Goal: Task Accomplishment & Management: Use online tool/utility

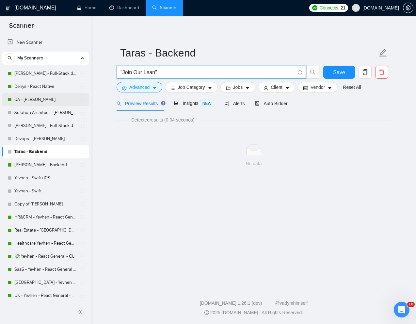
click at [30, 98] on link "QA - [PERSON_NAME]" at bounding box center [45, 99] width 62 height 13
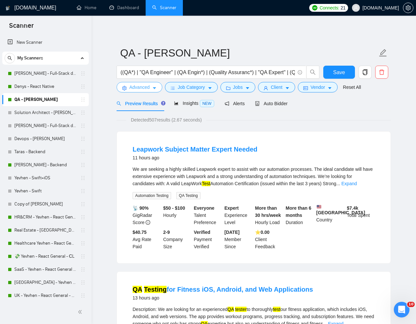
click at [144, 84] on span "Advanced" at bounding box center [139, 87] width 20 height 7
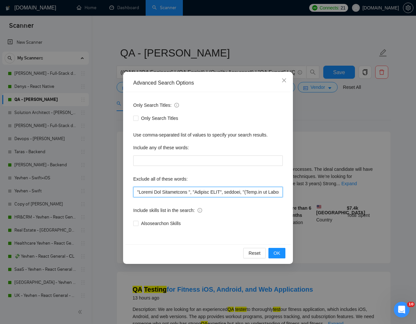
click at [136, 192] on input "text" at bounding box center [208, 192] width 150 height 10
paste input "Leapwork"
type input "Leapwork, "Mobile App Development ", "Senaite LIMS", website, "(Node.js or Pyth…"
click at [279, 255] on span "OK" at bounding box center [277, 253] width 7 height 7
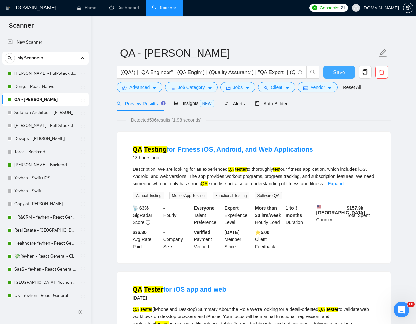
click at [339, 71] on span "Save" at bounding box center [339, 72] width 12 height 8
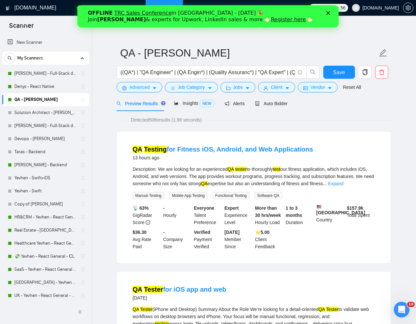
click at [329, 14] on polygon "Закрити" at bounding box center [329, 13] width 4 height 4
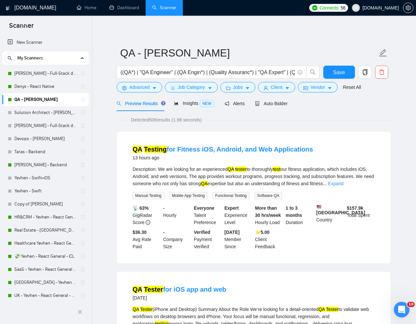
click at [129, 10] on link "Dashboard" at bounding box center [124, 8] width 30 height 6
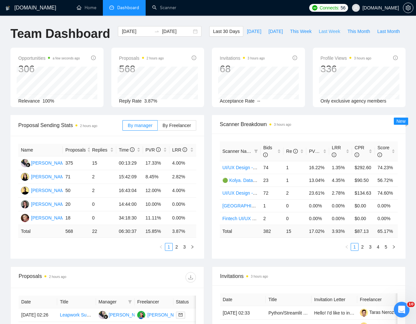
click at [319, 35] on span "Last Week" at bounding box center [330, 31] width 22 height 7
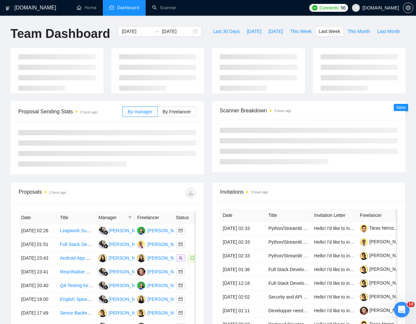
type input "[DATE]"
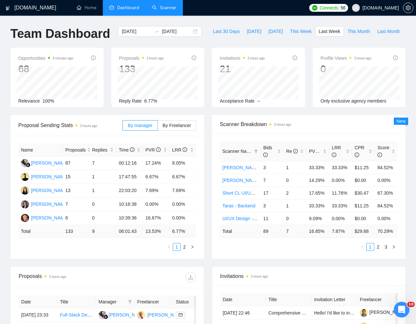
click at [171, 15] on li "Scanner" at bounding box center [164, 8] width 37 height 16
click at [167, 7] on link "Scanner" at bounding box center [164, 8] width 24 height 6
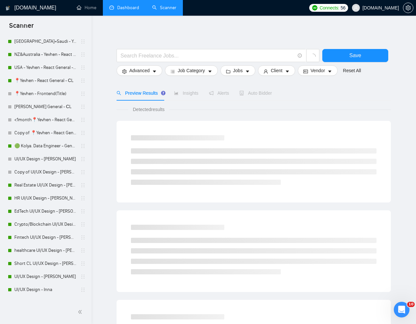
scroll to position [285, 0]
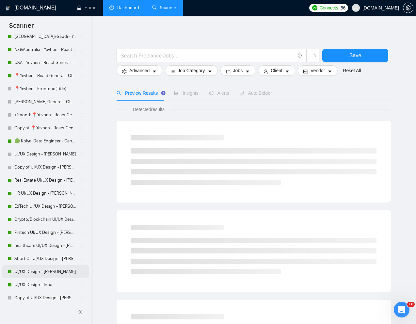
click at [29, 269] on link "UI/UX Design - [PERSON_NAME]" at bounding box center [45, 271] width 62 height 13
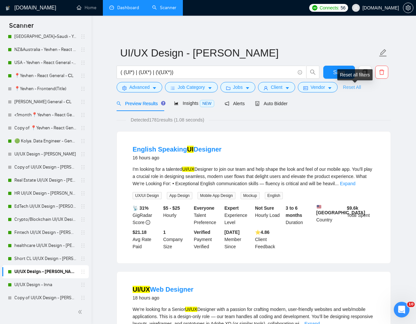
click at [356, 90] on link "Reset All" at bounding box center [352, 87] width 18 height 7
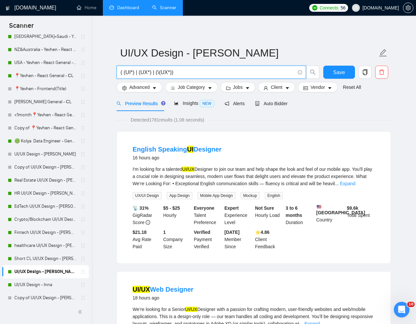
click at [275, 73] on input "( (UI*) | (UX*) | (\(UX*))" at bounding box center [208, 72] width 175 height 8
paste input "Figma Designer for Two Website Projects (Professional Services & SaaS"
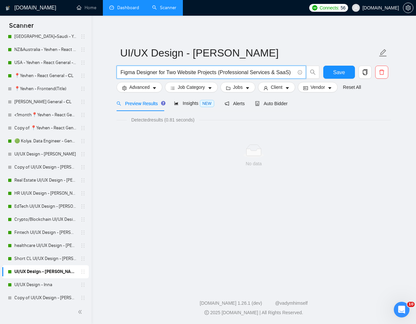
click at [222, 73] on input "Figma Designer for Two Website Projects (Professional Services & SaaS)" at bounding box center [208, 72] width 175 height 8
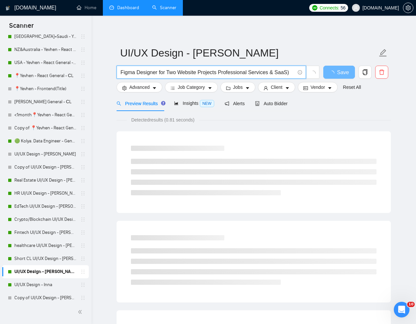
click at [290, 74] on input "Figma Designer for Two Website Projects Professional Services & SaaS)" at bounding box center [208, 72] width 175 height 8
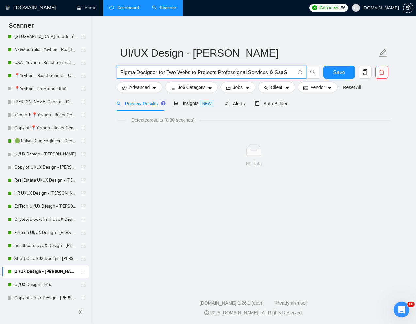
drag, startPoint x: 290, startPoint y: 73, endPoint x: 270, endPoint y: 72, distance: 20.7
click at [270, 72] on input "Figma Designer for Two Website Projects Professional Services & SaaS" at bounding box center [208, 72] width 175 height 8
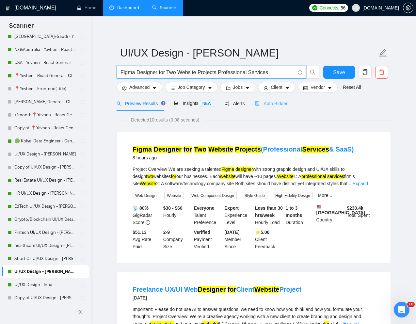
type input "Figma Designer for Two Website Projects Professional Services"
click at [278, 103] on span "Auto Bidder" at bounding box center [271, 103] width 32 height 5
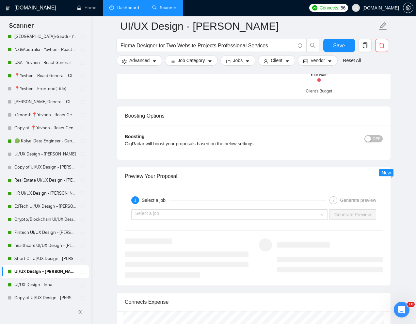
scroll to position [1200, 0]
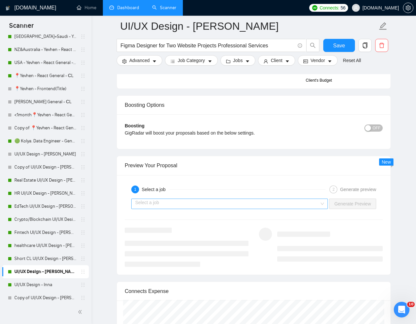
click at [252, 205] on input "search" at bounding box center [227, 204] width 184 height 10
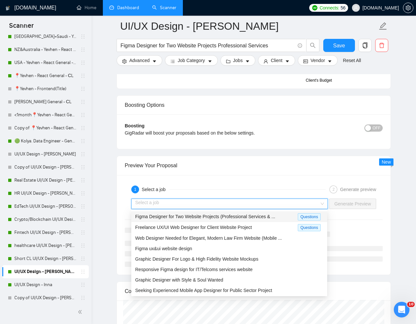
click at [228, 216] on span "Figma Designer for Two Website Projects (Professional Services & ..." at bounding box center [205, 216] width 140 height 5
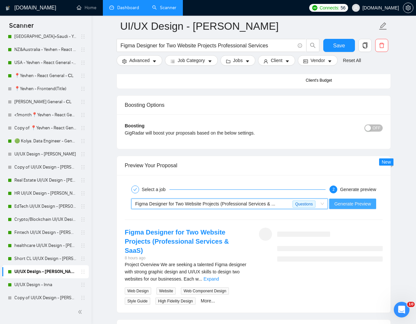
click at [341, 203] on span "Generate Preview" at bounding box center [353, 203] width 37 height 7
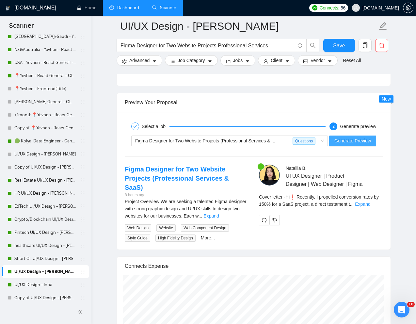
scroll to position [1272, 0]
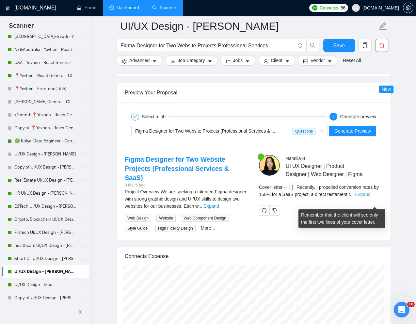
click at [371, 197] on link "Expand" at bounding box center [362, 194] width 15 height 5
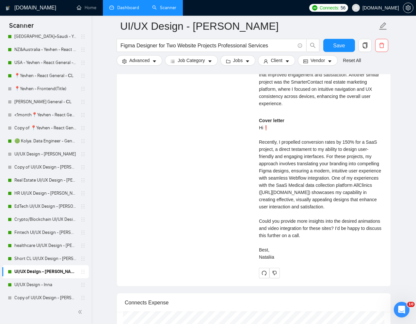
scroll to position [1642, 0]
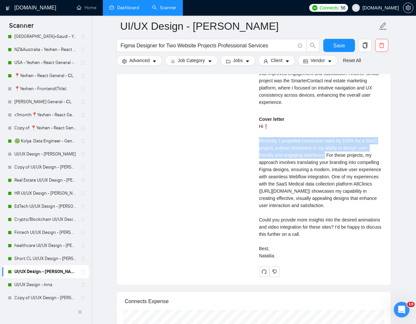
drag, startPoint x: 258, startPoint y: 192, endPoint x: 328, endPoint y: 205, distance: 72.1
click at [328, 205] on div "[PERSON_NAME] UI UX Designer | Product Designer | Web Designer | Figma please p…" at bounding box center [321, 32] width 134 height 492
copy div "Recently, I propelled conversion rates by 150% for a SaaS project, a direct tes…"
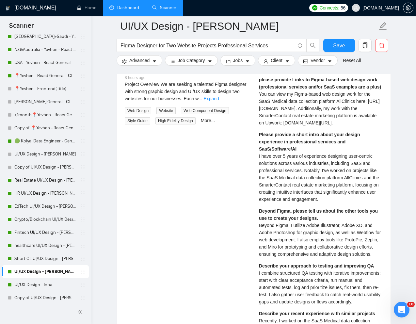
scroll to position [1353, 0]
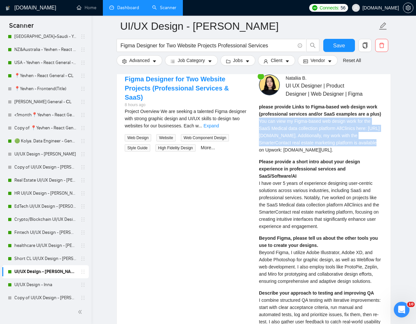
drag, startPoint x: 258, startPoint y: 130, endPoint x: 338, endPoint y: 156, distance: 84.1
click at [338, 156] on div "[PERSON_NAME] UI UX Designer | Product Designer | Web Designer | Figma please p…" at bounding box center [321, 321] width 134 height 492
copy span "You can view my Figma-based web design work for the SaaS Medical data collectio…"
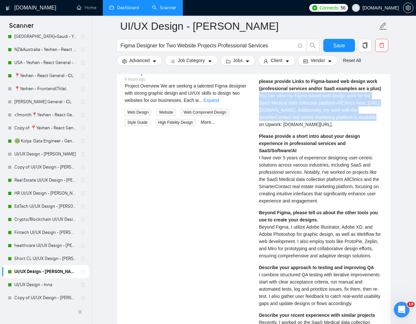
scroll to position [1380, 0]
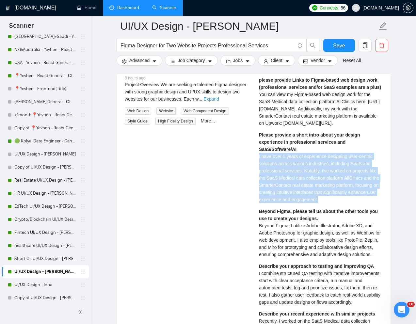
drag, startPoint x: 259, startPoint y: 194, endPoint x: 352, endPoint y: 233, distance: 101.8
click at [352, 233] on div "[PERSON_NAME] UI UX Designer | Product Designer | Web Designer | Figma please p…" at bounding box center [321, 294] width 134 height 492
copy span "I have over 5 years of experience designing user-centric solutions across vario…"
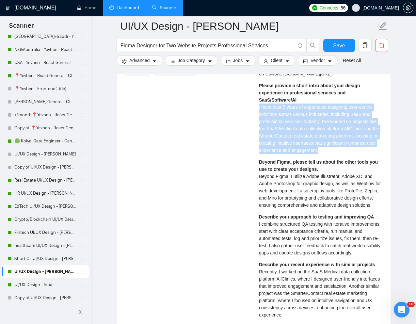
scroll to position [1430, 0]
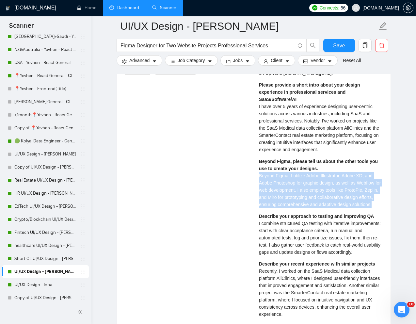
drag, startPoint x: 260, startPoint y: 213, endPoint x: 281, endPoint y: 248, distance: 41.3
click at [281, 208] on div "Beyond Figma, please tell us about the other tools you use to create your desig…" at bounding box center [321, 183] width 124 height 50
copy span "Beyond Figma, I utilize Adobe Illustrator, Adobe XD, and Adobe Photoshop for gr…"
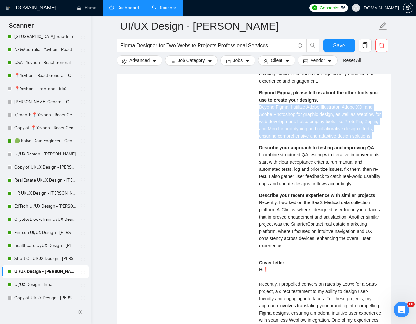
scroll to position [1507, 0]
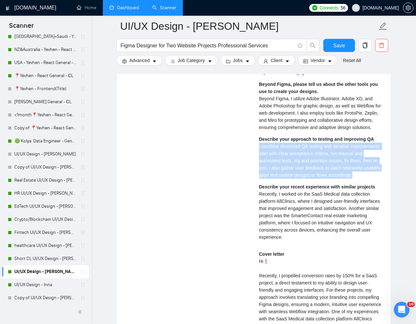
drag, startPoint x: 259, startPoint y: 192, endPoint x: 295, endPoint y: 227, distance: 50.8
click at [295, 179] on div "Describe your approach to testing and improving QA I combine structured QA test…" at bounding box center [321, 157] width 124 height 43
copy span "I combine structured QA testing with iterative improvements: start with clear a…"
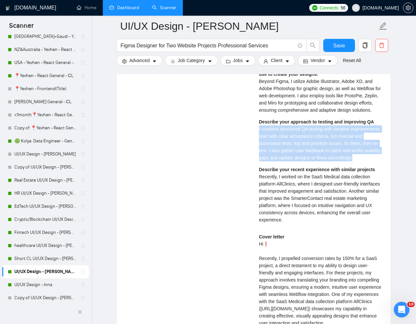
scroll to position [1528, 0]
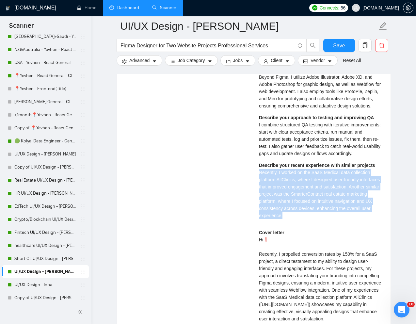
drag, startPoint x: 258, startPoint y: 223, endPoint x: 301, endPoint y: 264, distance: 59.6
click at [301, 264] on div "[PERSON_NAME] UI UX Designer | Product Designer | Web Designer | Figma please p…" at bounding box center [321, 145] width 134 height 492
copy span "Recently, I worked on the SaaS Medical data collection platform AllClinics, whe…"
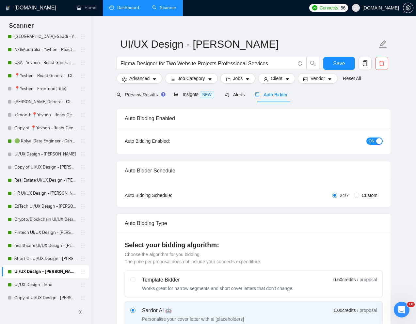
scroll to position [0, 0]
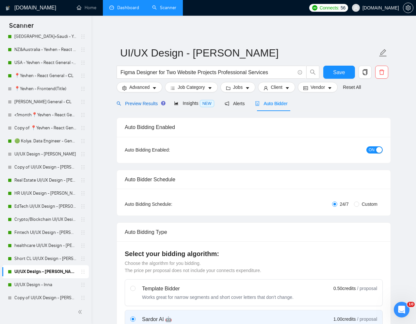
click at [139, 105] on span "Preview Results" at bounding box center [140, 103] width 47 height 5
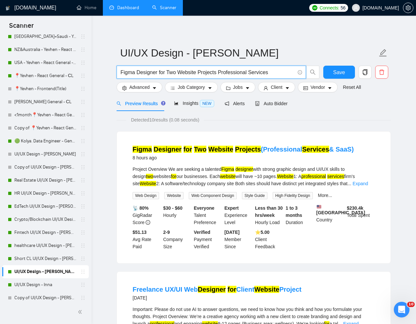
click at [179, 73] on input "Figma Designer for Two Website Projects Professional Services" at bounding box center [208, 72] width 175 height 8
paste input "UX Designer & Animation Pro for [MEDICAL_DATA]-Driven Web App"
type input "UX Designer & Animation Pro for [MEDICAL_DATA]-Driven Web App"
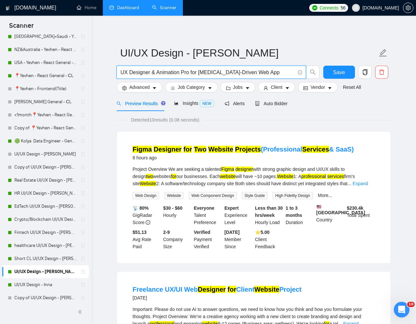
click at [311, 108] on div "Preview Results Insights NEW Alerts Auto Bidder" at bounding box center [254, 103] width 275 height 15
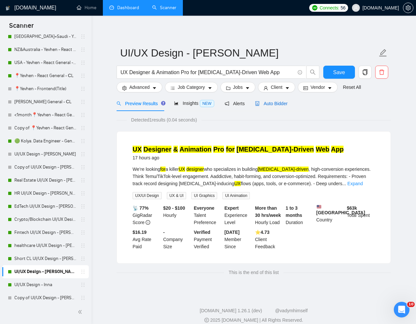
click at [282, 102] on span "Auto Bidder" at bounding box center [271, 103] width 32 height 5
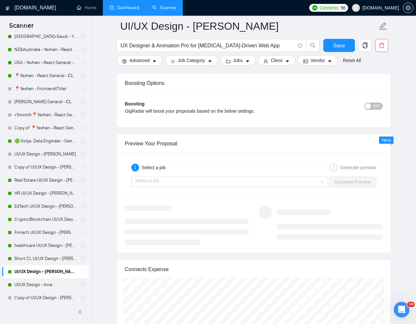
scroll to position [1226, 0]
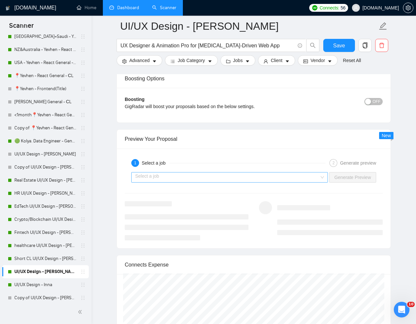
click at [270, 177] on input "search" at bounding box center [227, 178] width 184 height 10
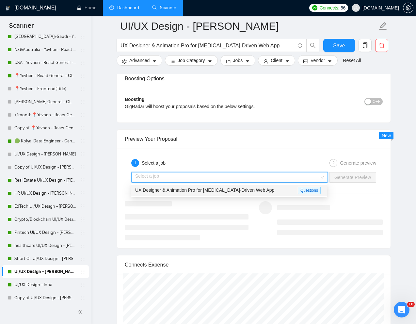
click at [240, 193] on span "UX Designer & Animation Pro for [MEDICAL_DATA]-Driven Web App" at bounding box center [204, 190] width 139 height 5
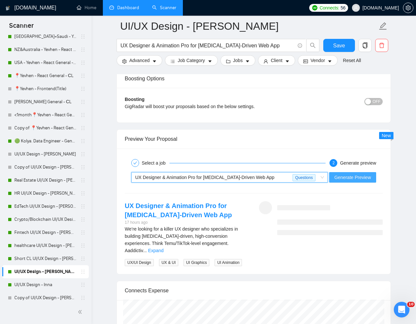
click at [342, 179] on span "Generate Preview" at bounding box center [353, 177] width 37 height 7
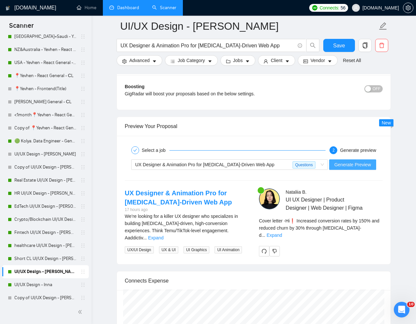
scroll to position [1256, 0]
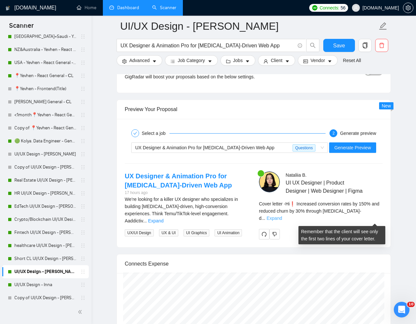
click at [282, 220] on link "Expand" at bounding box center [274, 218] width 15 height 5
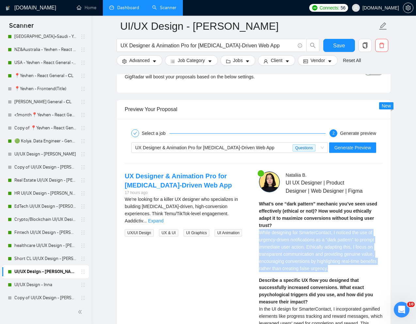
drag, startPoint x: 259, startPoint y: 242, endPoint x: 340, endPoint y: 278, distance: 88.9
click at [340, 272] on div "What’s one “dark pattern” mechanic you’ve seen used effectively (ethical or not…" at bounding box center [321, 236] width 124 height 72
copy span "While designing for SmarterContact, I noticed the use of urgency-driven notific…"
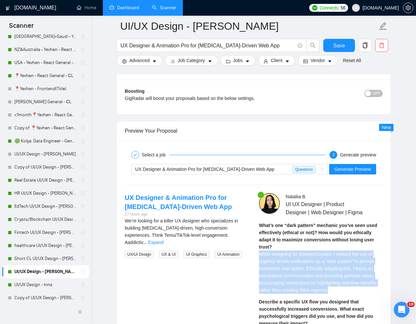
scroll to position [1186, 0]
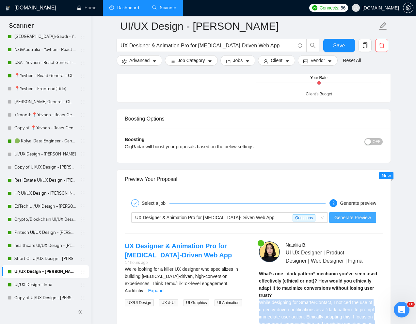
click at [348, 220] on span "Generate Preview" at bounding box center [353, 217] width 37 height 7
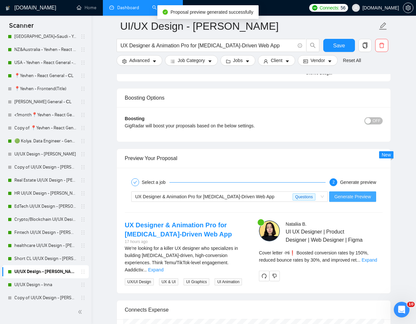
scroll to position [1209, 0]
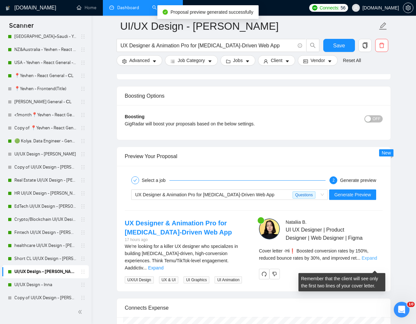
click at [371, 261] on link "Expand" at bounding box center [369, 258] width 15 height 5
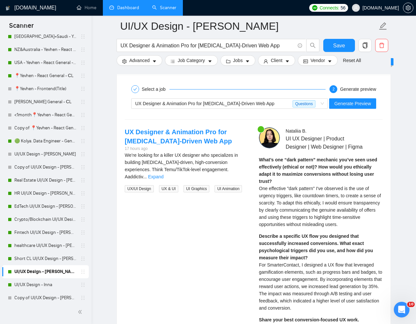
scroll to position [1300, 0]
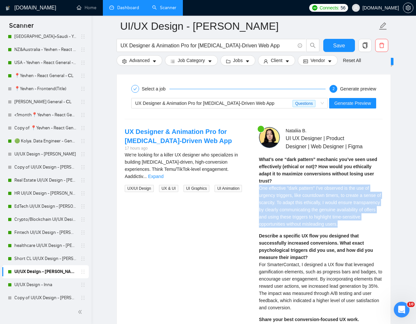
drag, startPoint x: 258, startPoint y: 197, endPoint x: 378, endPoint y: 239, distance: 126.8
click at [378, 239] on div "[PERSON_NAME] UI UX Designer | Product Designer | Web Designer | Figma What’s o…" at bounding box center [321, 321] width 134 height 389
copy span "One effective "dark pattern" I've observed is the use of urgency triggers, like…"
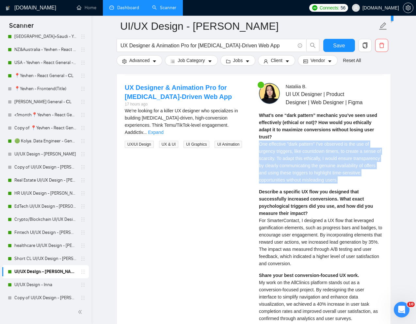
scroll to position [1352, 0]
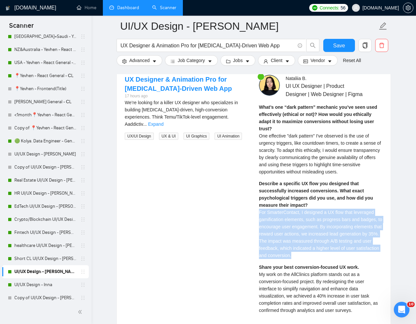
drag, startPoint x: 259, startPoint y: 222, endPoint x: 368, endPoint y: 262, distance: 115.8
click at [368, 259] on div "Describe a specific UX flow you designed that successfully increased conversion…" at bounding box center [321, 219] width 124 height 79
copy span "For SmarterContact, I designed a UX flow that leveraged gamification elements, …"
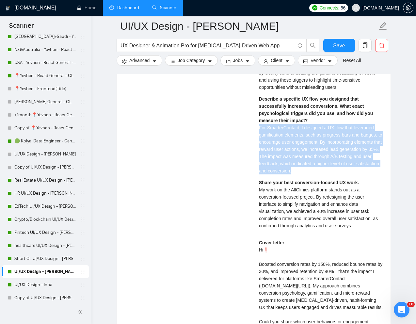
scroll to position [1437, 0]
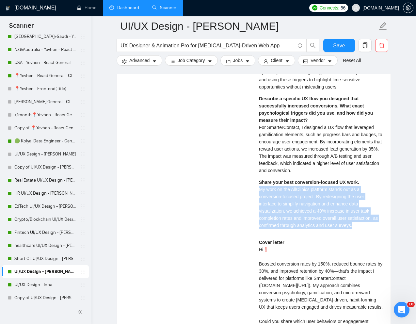
drag, startPoint x: 259, startPoint y: 199, endPoint x: 369, endPoint y: 236, distance: 116.1
click at [369, 229] on div "Share your best conversion-focused UX work. My work on the AllClinics platform …" at bounding box center [321, 204] width 124 height 50
copy span "My work on the AllClinics platform stands out as a conversion-focused project. …"
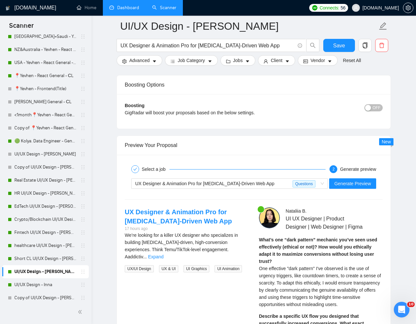
scroll to position [1212, 0]
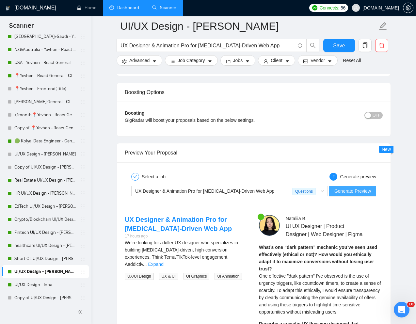
click at [350, 190] on span "Generate Preview" at bounding box center [353, 191] width 37 height 7
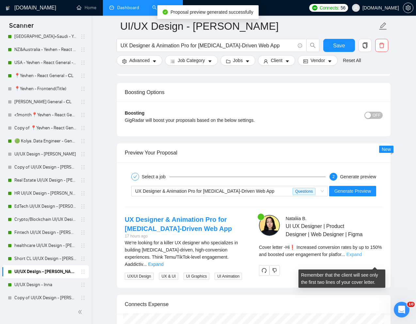
click at [362, 257] on link "Expand" at bounding box center [354, 254] width 15 height 5
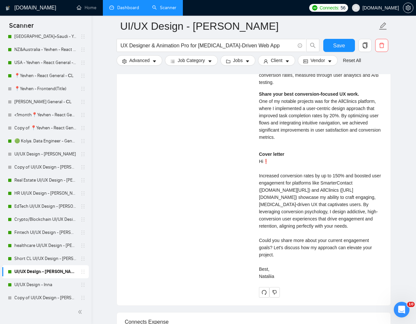
scroll to position [1550, 0]
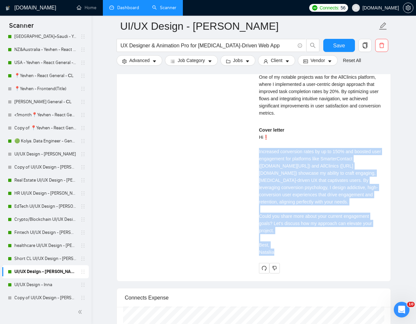
drag, startPoint x: 258, startPoint y: 218, endPoint x: 279, endPoint y: 244, distance: 33.7
click at [279, 244] on div "[PERSON_NAME] UI UX Designer | Product Designer | Web Designer | Figma What’s o…" at bounding box center [321, 75] width 134 height 396
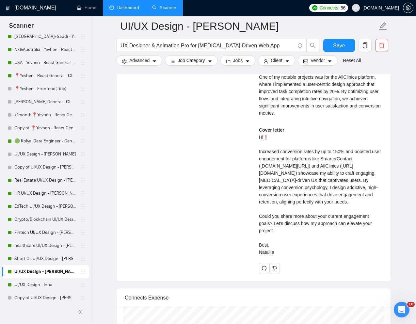
click at [277, 256] on div "Cover letter Hi❗ Increased conversion rates by up to 150% and boosted user enga…" at bounding box center [321, 190] width 124 height 129
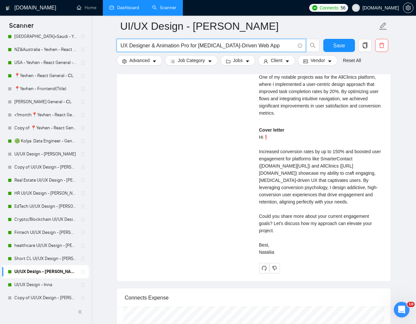
drag, startPoint x: 277, startPoint y: 47, endPoint x: 110, endPoint y: 45, distance: 166.7
click at [49, 259] on link "Short CL UI/UX Design - [PERSON_NAME]" at bounding box center [45, 258] width 62 height 13
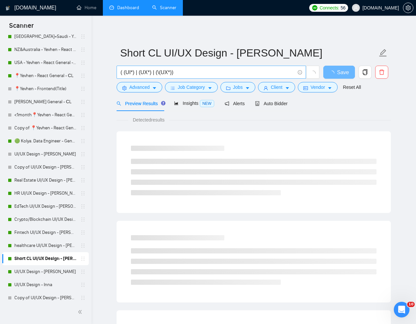
click at [193, 72] on input "( (UI*) | (UX*) | (\(UX*))" at bounding box center [208, 72] width 175 height 8
paste input "UX Designer & Animation Pro for [MEDICAL_DATA]-Driven Web App"
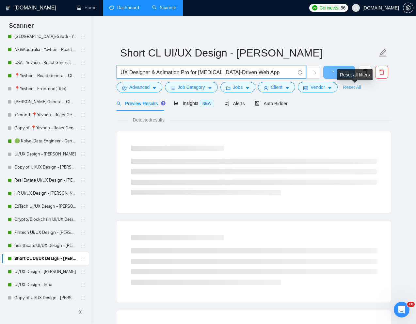
type input "UX Designer & Animation Pro for [MEDICAL_DATA]-Driven Web App"
click at [353, 86] on link "Reset All" at bounding box center [352, 87] width 18 height 7
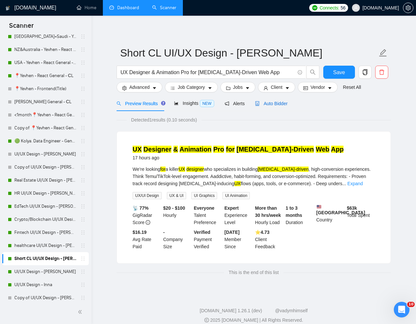
click at [279, 106] on span "Auto Bidder" at bounding box center [271, 103] width 32 height 5
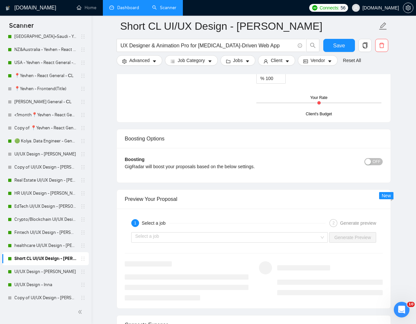
scroll to position [1189, 0]
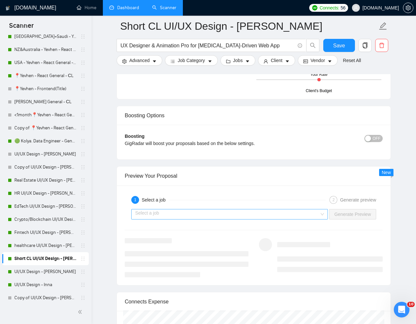
click at [259, 212] on input "search" at bounding box center [227, 215] width 184 height 10
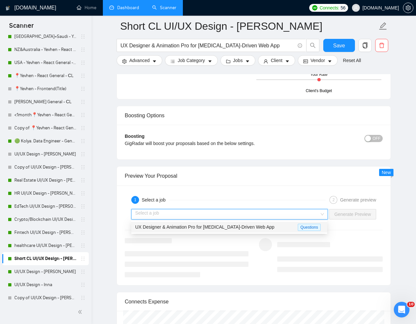
click at [226, 229] on span "UX Designer & Animation Pro for [MEDICAL_DATA]-Driven Web App" at bounding box center [204, 227] width 139 height 5
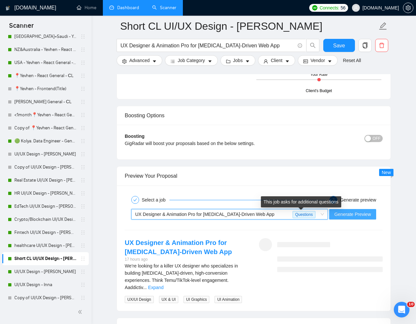
click at [333, 214] on button "Generate Preview" at bounding box center [352, 214] width 47 height 10
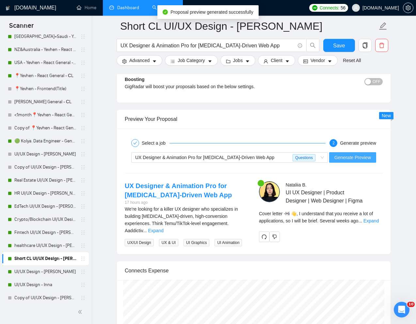
scroll to position [1264, 0]
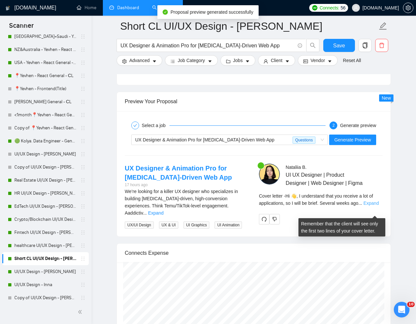
click at [376, 206] on link "Expand" at bounding box center [371, 203] width 15 height 5
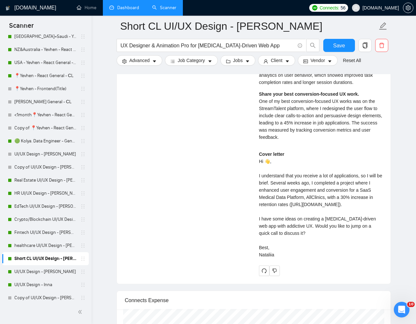
scroll to position [1519, 0]
click at [308, 258] on div "Cover letter Hi 👋, I understand that you receive a lot of applications, so I wi…" at bounding box center [321, 204] width 124 height 108
drag, startPoint x: 259, startPoint y: 262, endPoint x: 285, endPoint y: 299, distance: 45.0
click at [285, 258] on div "Cover letter Hi 👋, I understand that you receive a lot of applications, so I wi…" at bounding box center [321, 204] width 124 height 108
click at [224, 43] on input "UX Designer & Animation Pro for [MEDICAL_DATA]-Driven Web App" at bounding box center [208, 46] width 175 height 8
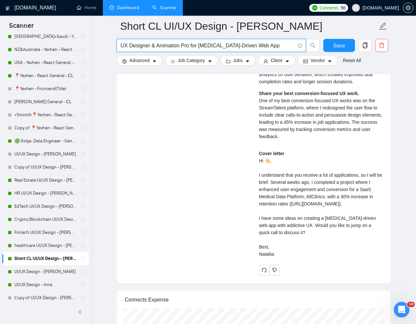
click at [224, 43] on input "UX Designer & Animation Pro for [MEDICAL_DATA]-Driven Web App" at bounding box center [208, 46] width 175 height 8
paste input "B2B SaaS Marketing Website Designer / Beautifier"
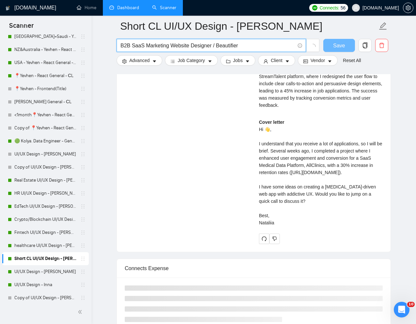
scroll to position [1281, 0]
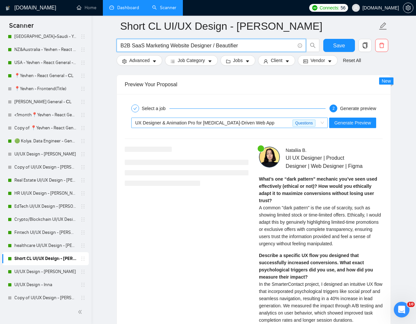
type input "B2B SaaS Marketing Website Designer / Beautifier"
click at [260, 95] on div "Select a job 2 Generate preview UX Designer & Animation Pro for [MEDICAL_DATA]-…" at bounding box center [254, 308] width 274 height 428
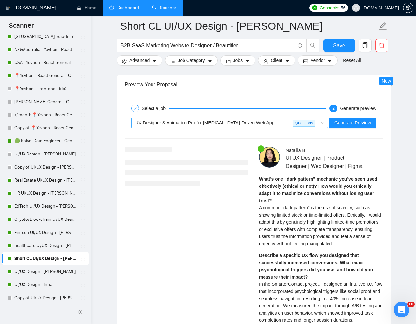
click at [253, 125] on span "UX Designer & Animation Pro for [MEDICAL_DATA]-Driven Web App" at bounding box center [204, 122] width 139 height 5
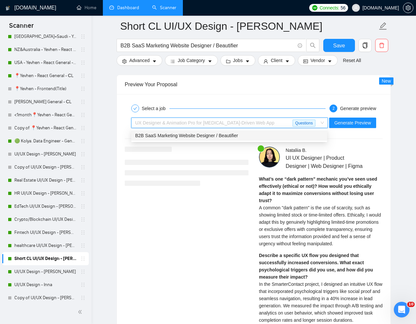
click at [236, 136] on span "B2B SaaS Marketing Website Designer / Beautifier" at bounding box center [186, 135] width 103 height 5
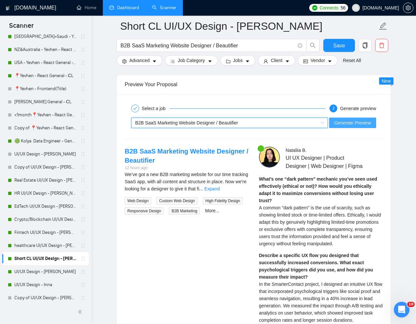
click at [346, 123] on span "Generate Preview" at bounding box center [353, 122] width 37 height 7
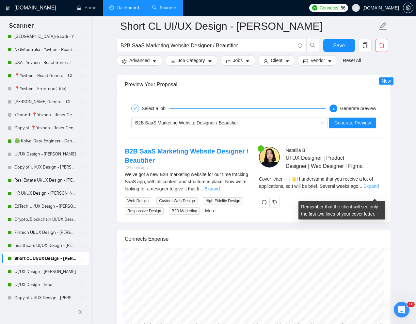
click at [370, 189] on link "Expand" at bounding box center [371, 186] width 15 height 5
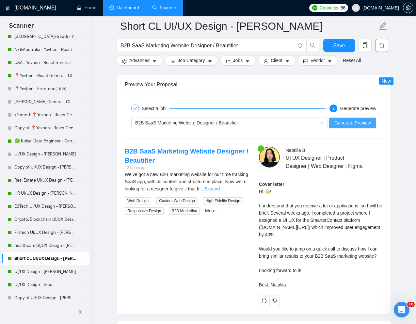
click at [352, 122] on span "Generate Preview" at bounding box center [353, 122] width 37 height 7
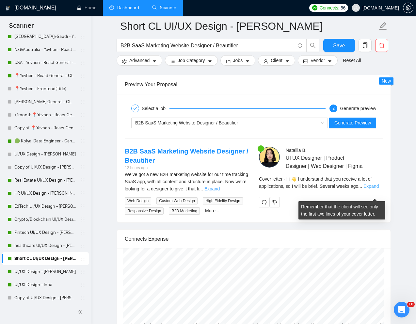
click at [378, 189] on link "Expand" at bounding box center [371, 186] width 15 height 5
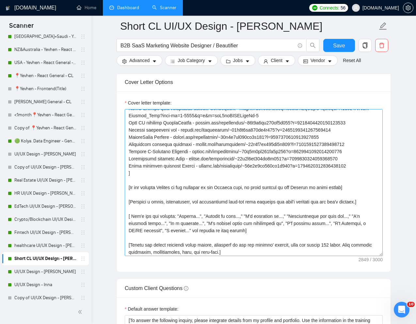
scroll to position [170, 0]
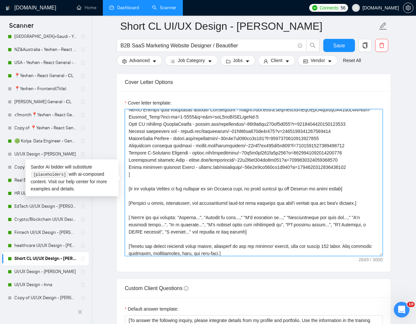
drag, startPoint x: 128, startPoint y: 147, endPoint x: 367, endPoint y: 166, distance: 239.6
click at [367, 165] on textarea "Cover letter template:" at bounding box center [254, 182] width 258 height 147
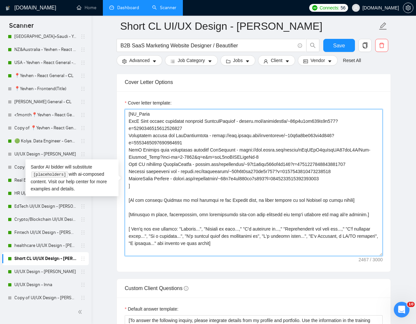
scroll to position [124, 0]
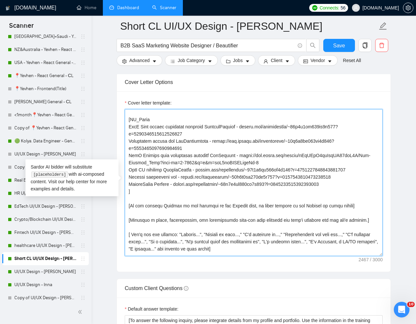
drag, startPoint x: 129, startPoint y: 127, endPoint x: 353, endPoint y: 176, distance: 229.1
click at [353, 176] on textarea "Cover letter template:" at bounding box center [254, 182] width 258 height 147
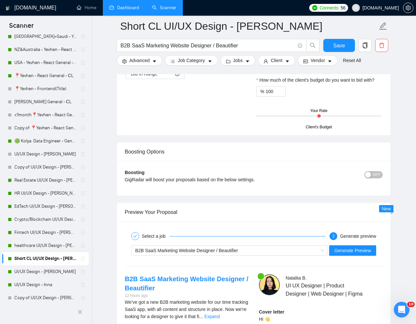
scroll to position [1169, 0]
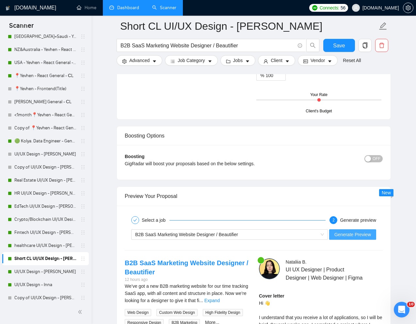
type textarea "[Lorem i dolorsit ametcons adipi eli "Se 👋" doe tempor'i utla et dolorem aliq (…"
click at [349, 238] on button "Generate Preview" at bounding box center [352, 234] width 47 height 10
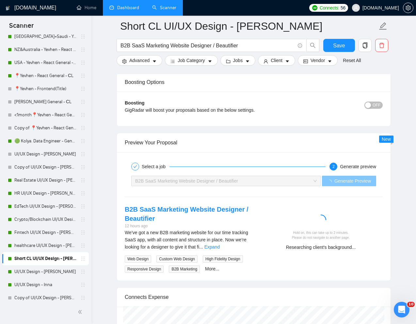
scroll to position [1223, 0]
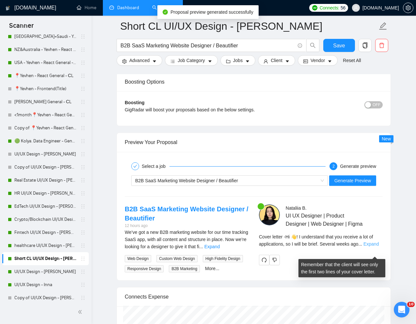
click at [373, 247] on link "Expand" at bounding box center [371, 244] width 15 height 5
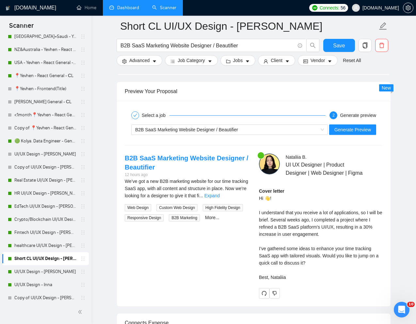
scroll to position [1291, 0]
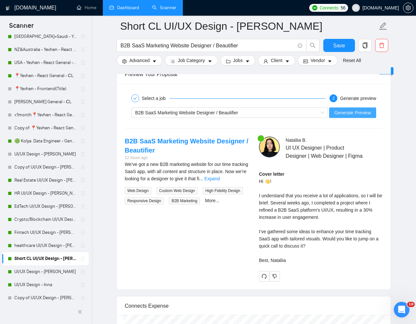
click at [360, 113] on span "Generate Preview" at bounding box center [353, 112] width 37 height 7
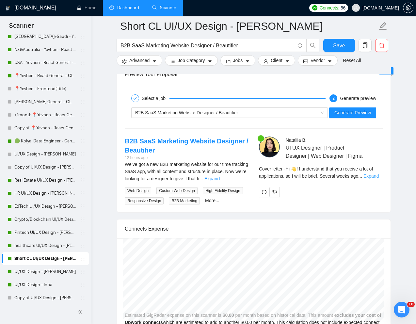
click at [376, 179] on link "Expand" at bounding box center [371, 176] width 15 height 5
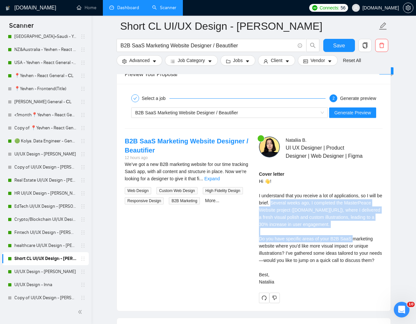
drag, startPoint x: 279, startPoint y: 210, endPoint x: 327, endPoint y: 244, distance: 59.1
click at [327, 244] on div "Cover letter Hi 👋! I understand that you receive a lot of applications, so I wi…" at bounding box center [321, 228] width 124 height 115
drag, startPoint x: 287, startPoint y: 277, endPoint x: 287, endPoint y: 300, distance: 22.6
click at [287, 286] on div "Cover letter Hi 👋! I understand that you receive a lot of applications, so I wi…" at bounding box center [321, 228] width 124 height 115
click at [45, 271] on link "UI/UX Design - [PERSON_NAME]" at bounding box center [45, 271] width 62 height 13
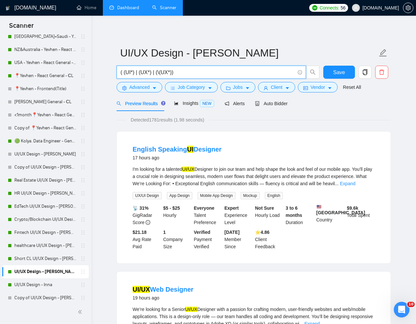
click at [176, 73] on input "( (UI*) | (UX*) | (\(UX*))" at bounding box center [208, 72] width 175 height 8
paste input "Complete Redesign of eSIM App"
type input "Complete Redesign of eSIM App"
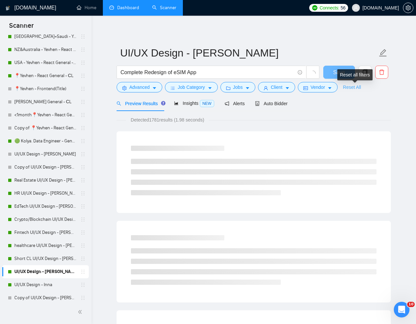
click at [360, 88] on link "Reset All" at bounding box center [352, 87] width 18 height 7
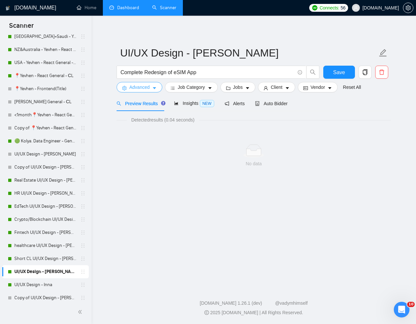
click at [148, 88] on span "Advanced" at bounding box center [139, 87] width 20 height 7
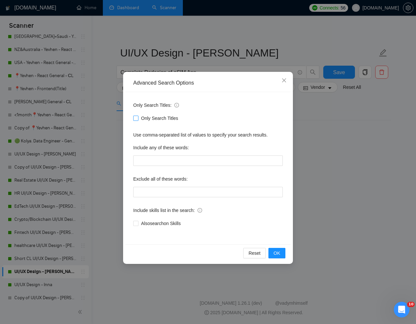
click at [136, 116] on input "Only Search Titles" at bounding box center [135, 118] width 5 height 5
checkbox input "true"
click at [277, 254] on span "OK" at bounding box center [277, 253] width 7 height 7
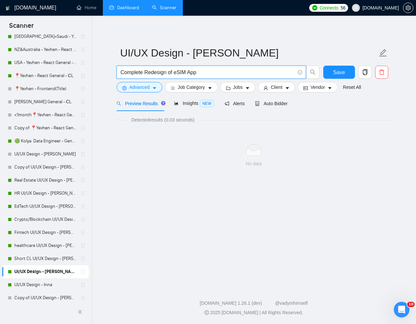
drag, startPoint x: 223, startPoint y: 76, endPoint x: 117, endPoint y: 74, distance: 105.3
click at [117, 74] on span "Complete Redesign of eSIM App" at bounding box center [212, 72] width 190 height 13
click at [45, 259] on link "Short CL UI/UX Design - [PERSON_NAME]" at bounding box center [45, 258] width 62 height 13
click at [258, 73] on input "Complete Redesign of eSIM App" at bounding box center [208, 72] width 175 height 8
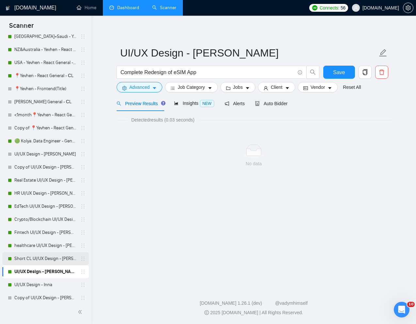
click at [37, 257] on link "Short CL UI/UX Design - [PERSON_NAME]" at bounding box center [45, 258] width 62 height 13
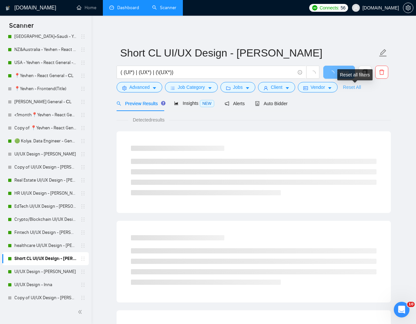
click at [358, 85] on link "Reset All" at bounding box center [352, 87] width 18 height 7
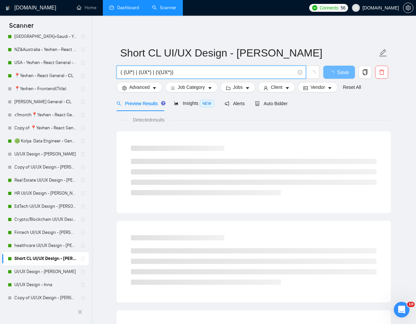
drag, startPoint x: 241, startPoint y: 70, endPoint x: 116, endPoint y: 70, distance: 124.5
click at [116, 70] on div "( (UI*) | (UX*) | (\(UX*))" at bounding box center [218, 74] width 206 height 16
paste input "Complete Redesign of eSIM App"
type input "Complete Redesign of eSIM App"
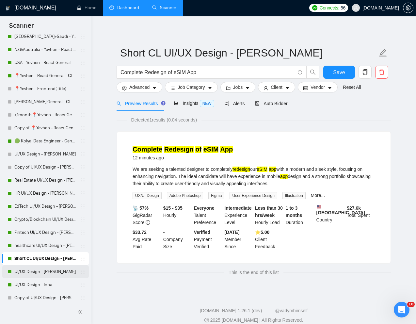
click at [41, 273] on link "UI/UX Design - [PERSON_NAME]" at bounding box center [45, 271] width 62 height 13
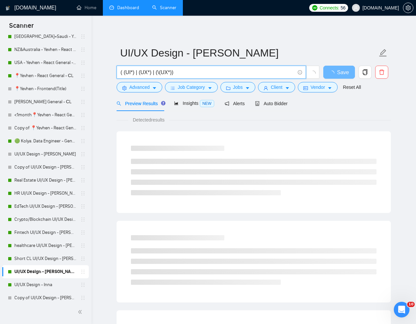
drag, startPoint x: 215, startPoint y: 74, endPoint x: 113, endPoint y: 71, distance: 102.0
click at [113, 71] on main "UI/UX Design - [PERSON_NAME] ( (UI*) | (UX*) | (\(UX*)) Save Advanced Job Categ…" at bounding box center [254, 298] width 304 height 545
paste input "Complete Redesign of eSIM App"
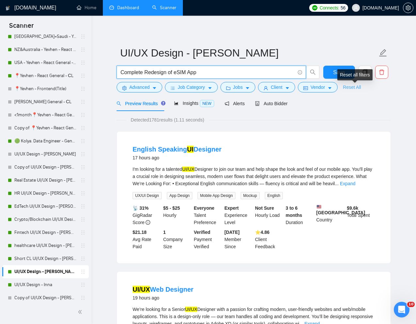
type input "Complete Redesign of eSIM App"
click at [355, 88] on link "Reset All" at bounding box center [352, 87] width 18 height 7
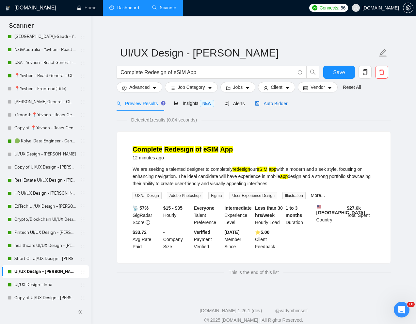
click at [279, 106] on span "Auto Bidder" at bounding box center [271, 103] width 32 height 5
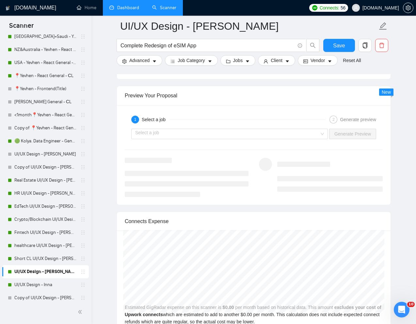
scroll to position [1254, 0]
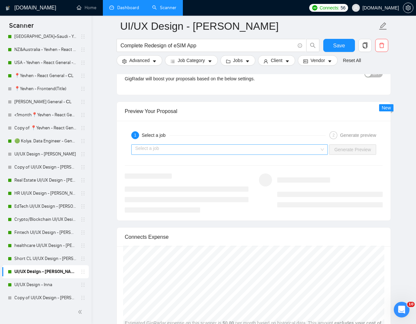
click at [308, 146] on input "search" at bounding box center [227, 150] width 184 height 10
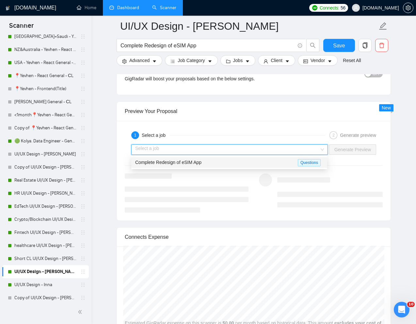
click at [251, 161] on div "Complete Redesign of eSIM App" at bounding box center [216, 163] width 163 height 8
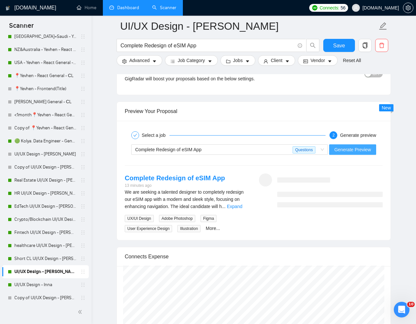
click at [361, 148] on span "Generate Preview" at bounding box center [353, 149] width 37 height 7
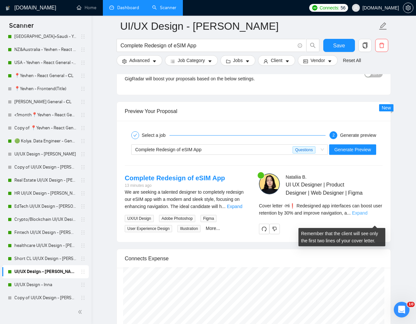
click at [368, 216] on link "Expand" at bounding box center [359, 212] width 15 height 5
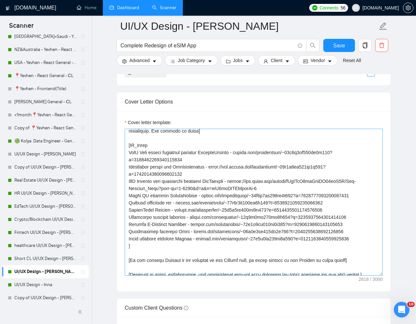
scroll to position [139, 0]
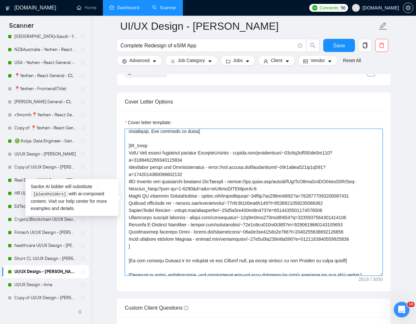
drag, startPoint x: 129, startPoint y: 154, endPoint x: 366, endPoint y: 195, distance: 241.0
click at [366, 195] on textarea "Cover letter template:" at bounding box center [254, 202] width 258 height 147
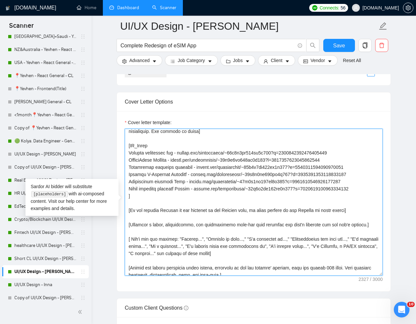
click at [129, 161] on textarea "Cover letter template:" at bounding box center [254, 202] width 258 height 147
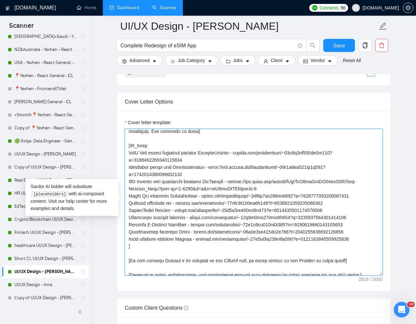
click at [156, 162] on textarea "Cover letter template:" at bounding box center [254, 202] width 258 height 147
drag, startPoint x: 129, startPoint y: 154, endPoint x: 195, endPoint y: 160, distance: 67.0
click at [195, 160] on textarea "Cover letter template:" at bounding box center [254, 202] width 258 height 147
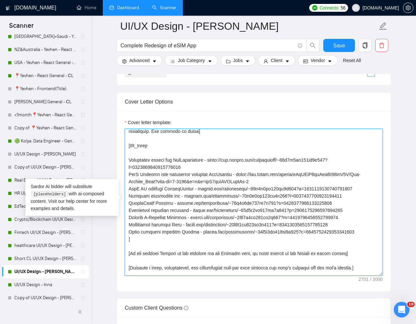
drag, startPoint x: 128, startPoint y: 175, endPoint x: 273, endPoint y: 184, distance: 145.5
click at [273, 184] on textarea "Cover letter template:" at bounding box center [254, 202] width 258 height 147
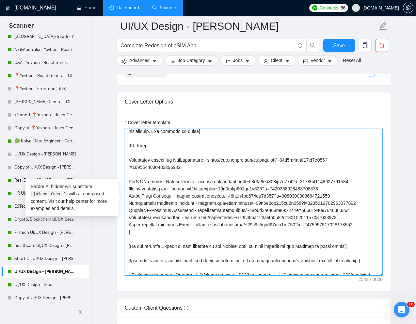
drag, startPoint x: 129, startPoint y: 183, endPoint x: 373, endPoint y: 184, distance: 244.2
click at [373, 184] on textarea "Cover letter template:" at bounding box center [254, 202] width 258 height 147
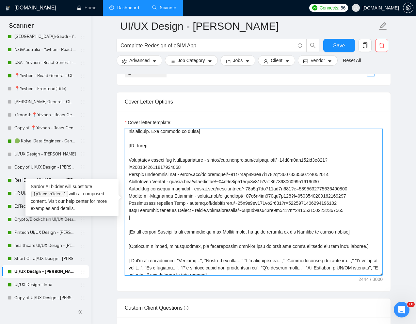
drag, startPoint x: 129, startPoint y: 181, endPoint x: 369, endPoint y: 209, distance: 241.2
click at [369, 209] on textarea "Cover letter template:" at bounding box center [254, 202] width 258 height 147
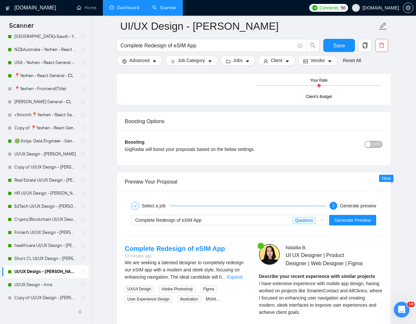
scroll to position [1201, 0]
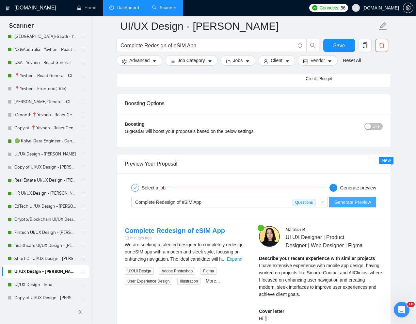
type textarea "[Lorem i dolorsit ametcons adipi eli "Se❗" doe tempor'i utla et dolorem aliq (e…"
click at [355, 204] on span "Generate Preview" at bounding box center [353, 202] width 37 height 7
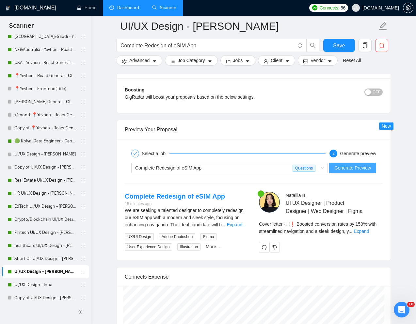
scroll to position [1251, 0]
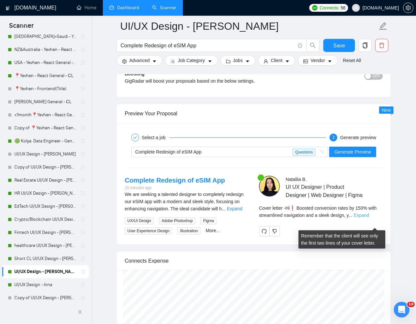
click at [369, 218] on link "Expand" at bounding box center [361, 215] width 15 height 5
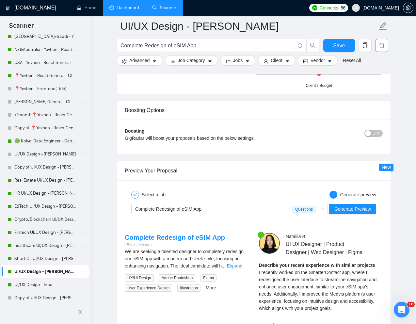
scroll to position [1125, 0]
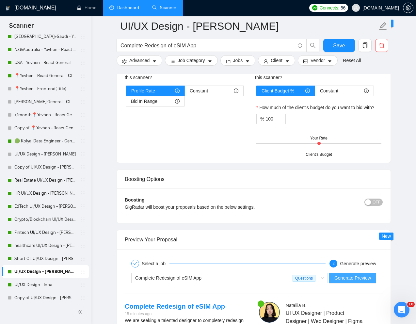
click at [343, 279] on span "Generate Preview" at bounding box center [353, 278] width 37 height 7
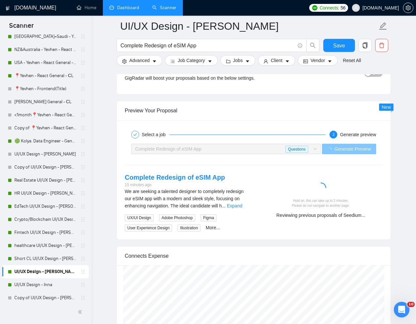
scroll to position [1256, 0]
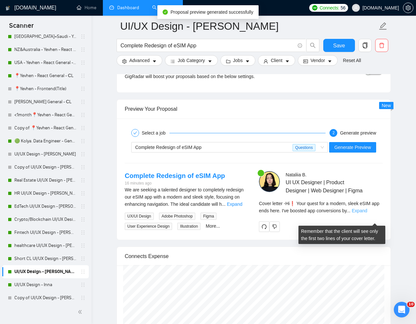
click at [367, 213] on link "Expand" at bounding box center [359, 210] width 15 height 5
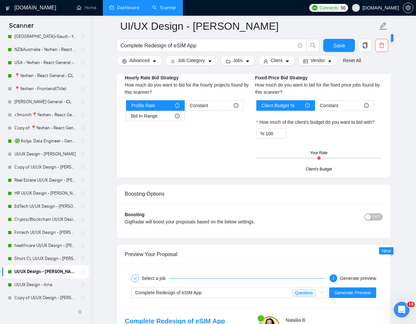
scroll to position [1200, 0]
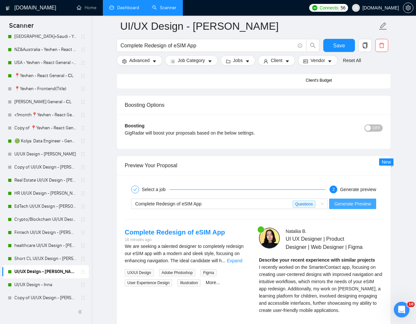
click at [350, 202] on span "Generate Preview" at bounding box center [353, 203] width 37 height 7
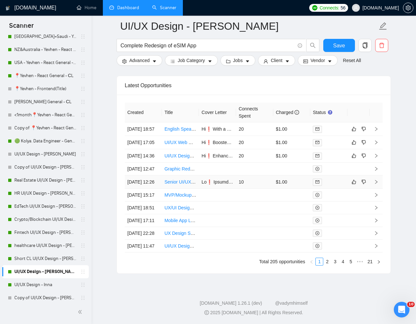
scroll to position [1743, 0]
click at [327, 263] on link "2" at bounding box center [327, 261] width 7 height 7
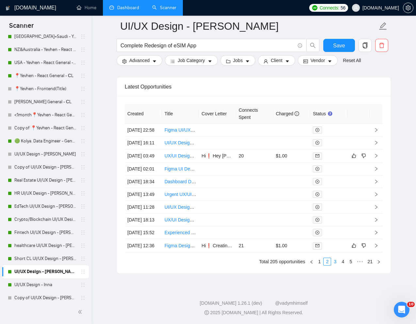
click at [334, 263] on link "3" at bounding box center [335, 261] width 7 height 7
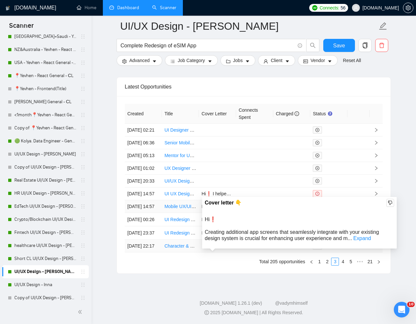
scroll to position [1739, 0]
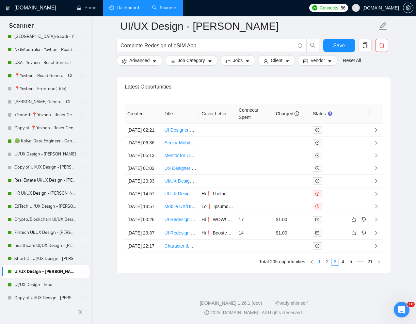
click at [319, 265] on link "1" at bounding box center [319, 261] width 7 height 7
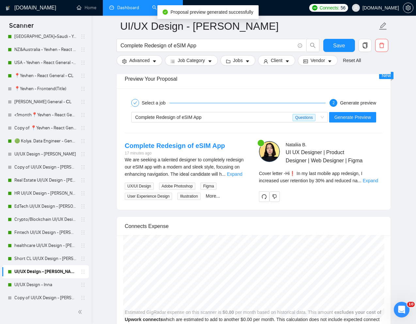
scroll to position [1220, 0]
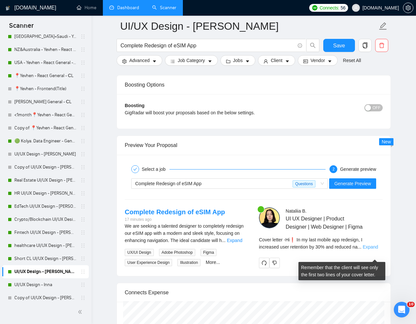
click at [373, 250] on link "Expand" at bounding box center [370, 246] width 15 height 5
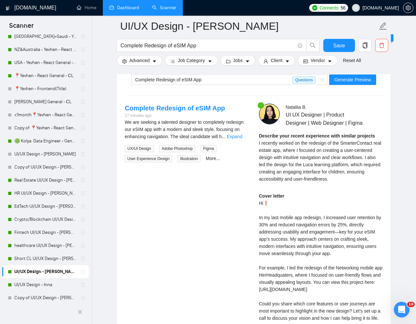
scroll to position [1324, 0]
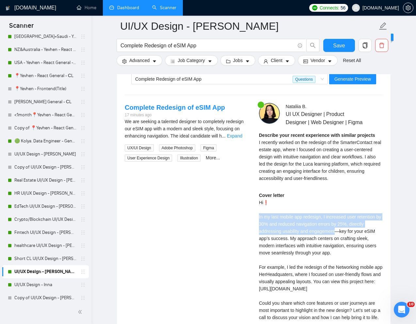
drag, startPoint x: 258, startPoint y: 225, endPoint x: 339, endPoint y: 238, distance: 81.8
click at [339, 238] on div "[PERSON_NAME] UI UX Designer | Product Designer | Web Designer | Figma Describe…" at bounding box center [321, 232] width 134 height 258
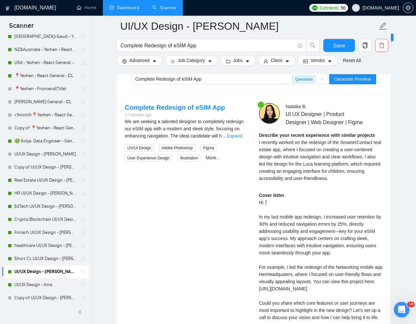
click at [313, 259] on div "Cover letter Hi❗ In my last mobile app redesign, I increased user retention by …" at bounding box center [321, 267] width 124 height 151
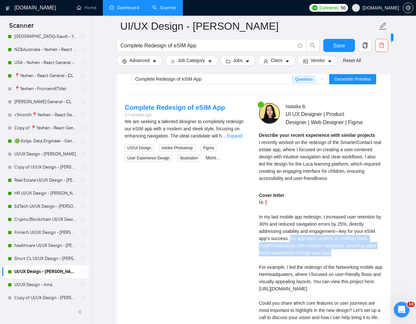
drag, startPoint x: 291, startPoint y: 247, endPoint x: 335, endPoint y: 259, distance: 45.1
click at [335, 259] on div "Cover letter Hi❗ In my last mobile app redesign, I increased user retention by …" at bounding box center [321, 267] width 124 height 151
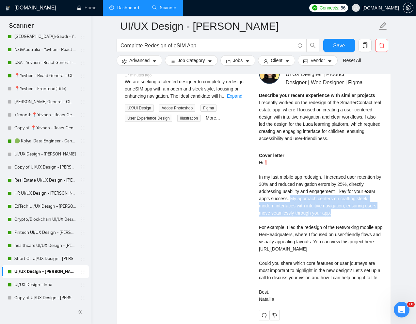
scroll to position [1369, 0]
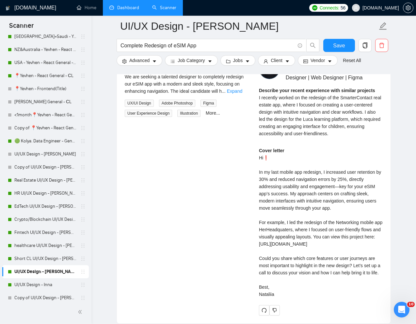
click at [286, 249] on div "Cover letter Hi❗ In my last mobile app redesign, I increased user retention by …" at bounding box center [321, 222] width 124 height 151
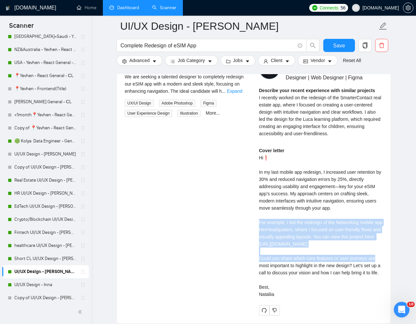
drag, startPoint x: 259, startPoint y: 229, endPoint x: 335, endPoint y: 265, distance: 84.1
click at [335, 265] on div "Cover letter Hi❗ In my last mobile app redesign, I increased user retention by …" at bounding box center [321, 222] width 124 height 151
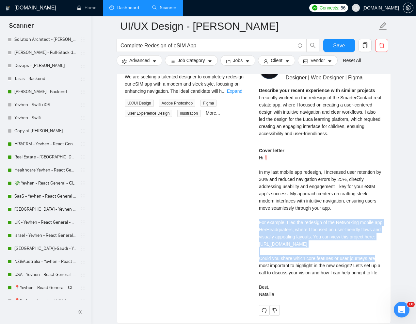
scroll to position [0, 0]
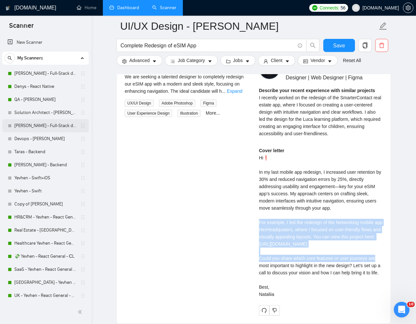
click at [25, 125] on link "[PERSON_NAME] - Full-Stack dev" at bounding box center [45, 125] width 62 height 13
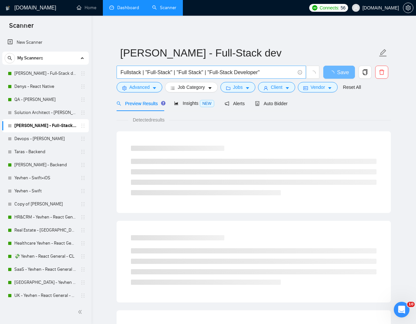
click at [280, 74] on input "Fullstack | "Full-Stack" | "Full Stack" | "Full-Stack Developer"" at bounding box center [208, 72] width 175 height 8
paste input "Looking for an experienced full stack developer to build a Travel Insurance Com…"
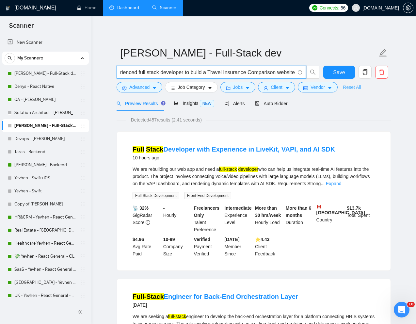
type input "Looking for an experienced full stack developer to build a Travel Insurance Com…"
click at [357, 89] on link "Reset All" at bounding box center [352, 87] width 18 height 7
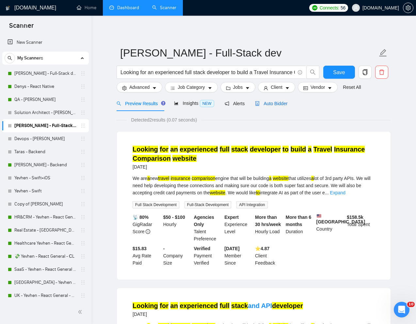
click at [286, 104] on span "Auto Bidder" at bounding box center [271, 103] width 32 height 5
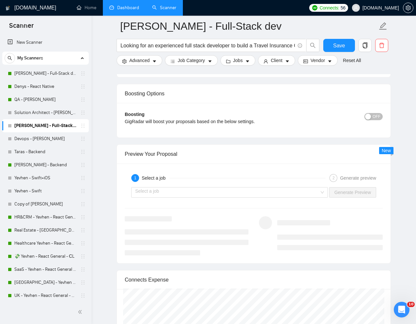
scroll to position [1205, 0]
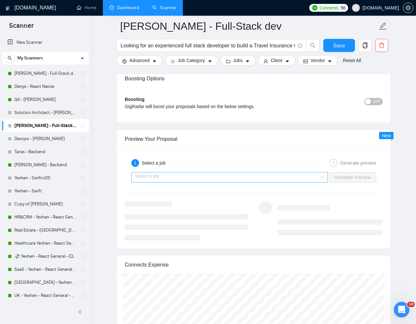
click at [301, 175] on input "search" at bounding box center [227, 178] width 184 height 10
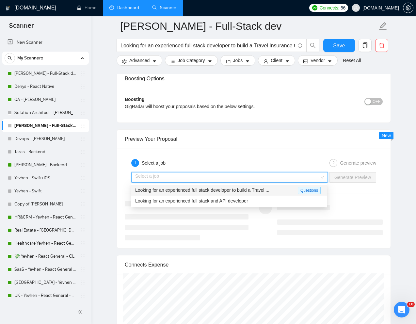
click at [244, 190] on span "Looking for an experienced full stack developer to build a Travel ..." at bounding box center [202, 190] width 134 height 5
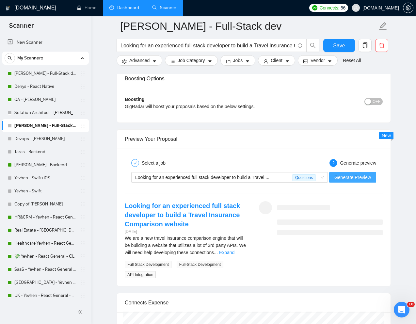
click at [349, 178] on span "Generate Preview" at bounding box center [353, 177] width 37 height 7
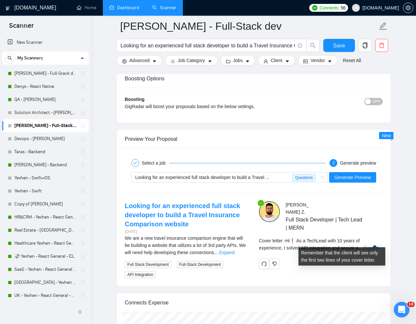
click at [375, 245] on link "Expand" at bounding box center [371, 247] width 15 height 5
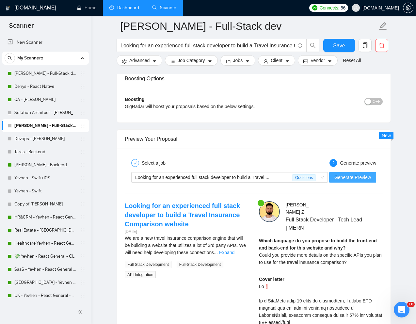
click at [352, 177] on span "Generate Preview" at bounding box center [353, 177] width 37 height 7
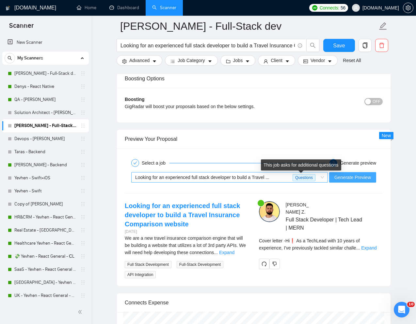
scroll to position [1231, 0]
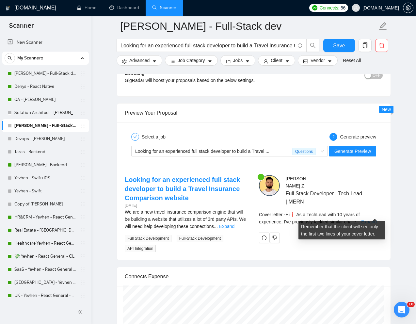
click at [370, 219] on link "Expand" at bounding box center [368, 221] width 15 height 5
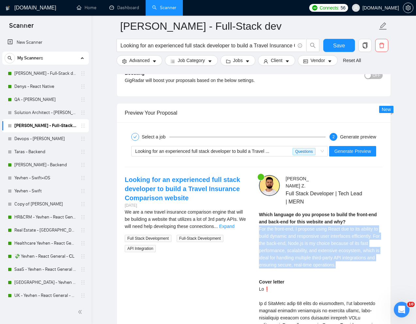
drag, startPoint x: 260, startPoint y: 224, endPoint x: 298, endPoint y: 265, distance: 56.9
click at [298, 265] on div "Which language do you propose to build the front-end and back-end for this webs…" at bounding box center [321, 240] width 124 height 58
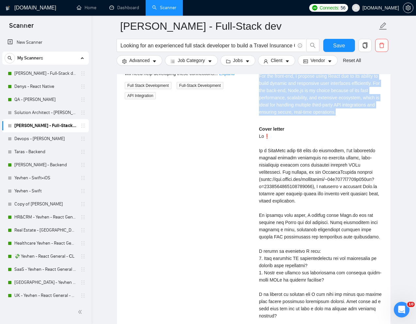
scroll to position [1385, 0]
click at [297, 260] on div "Cover letter" at bounding box center [321, 233] width 124 height 216
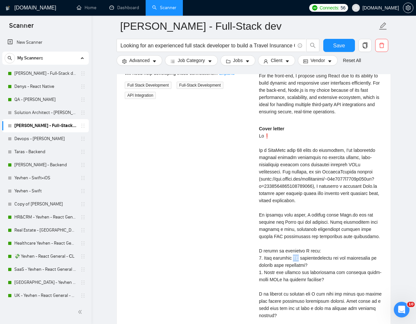
click at [297, 260] on div "Cover letter" at bounding box center [321, 233] width 124 height 216
drag, startPoint x: 266, startPoint y: 259, endPoint x: 322, endPoint y: 263, distance: 56.4
click at [322, 263] on div "Cover letter" at bounding box center [321, 233] width 124 height 216
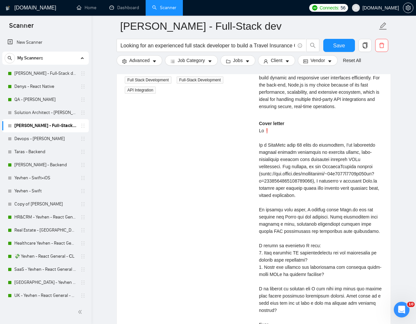
click at [312, 264] on div "Cover letter" at bounding box center [321, 228] width 124 height 216
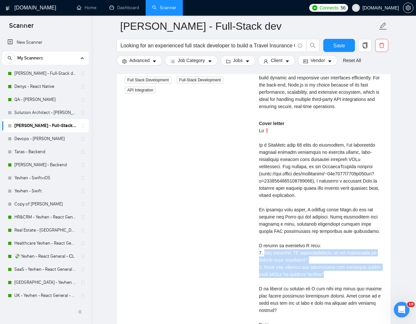
drag, startPoint x: 335, startPoint y: 276, endPoint x: 264, endPoint y: 253, distance: 74.2
click at [264, 253] on div "Cover letter" at bounding box center [321, 228] width 124 height 216
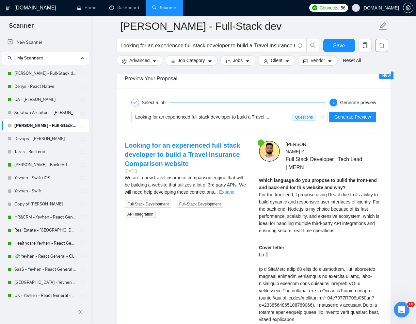
scroll to position [1265, 0]
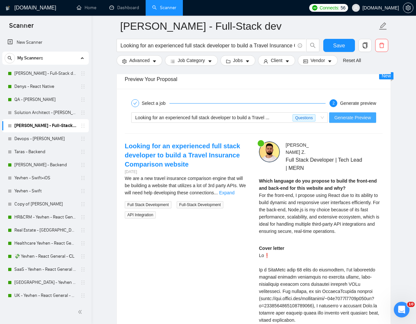
click at [345, 118] on span "Generate Preview" at bounding box center [353, 117] width 37 height 7
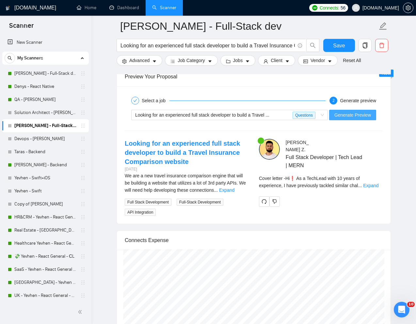
scroll to position [1277, 0]
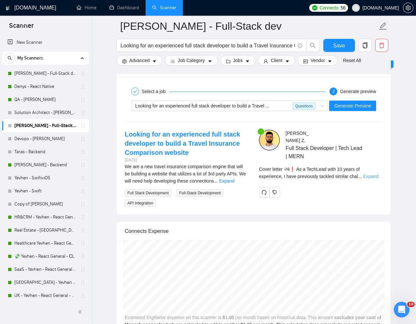
click at [375, 174] on link "Expand" at bounding box center [370, 176] width 15 height 5
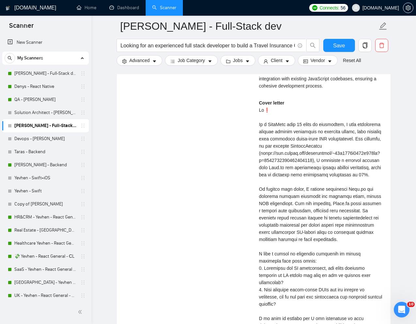
scroll to position [1426, 0]
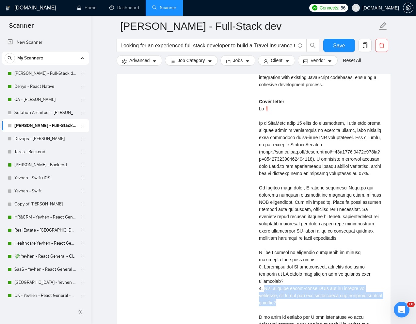
drag, startPoint x: 265, startPoint y: 281, endPoint x: 305, endPoint y: 298, distance: 43.6
click at [305, 298] on div "Cover letter" at bounding box center [321, 227] width 124 height 259
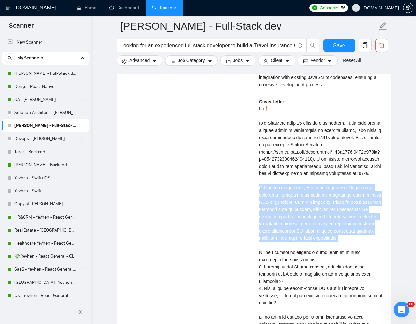
drag, startPoint x: 259, startPoint y: 188, endPoint x: 382, endPoint y: 236, distance: 132.9
click at [382, 236] on div "[PERSON_NAME] Full Stack Developer | Tech Lead | MERN Which language do you pro…" at bounding box center [321, 177] width 134 height 394
